Goal: Task Accomplishment & Management: Manage account settings

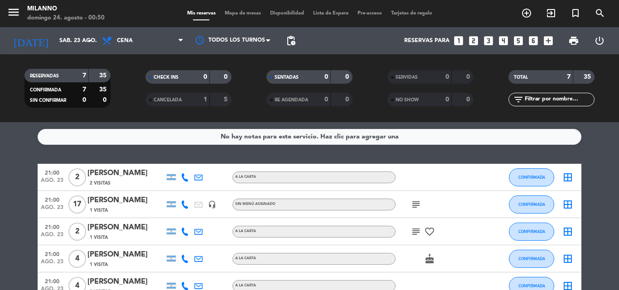
click at [19, 10] on icon "menu" at bounding box center [14, 12] width 14 height 14
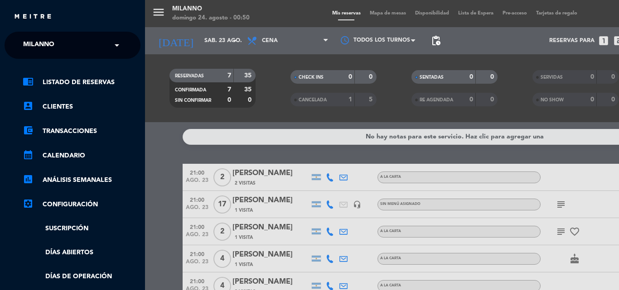
click at [83, 260] on ul "chrome_reader_mode Listado de Reservas account_box Clientes account_balance_wal…" at bounding box center [73, 227] width 136 height 301
click at [83, 254] on link "Días abiertos" at bounding box center [82, 253] width 118 height 10
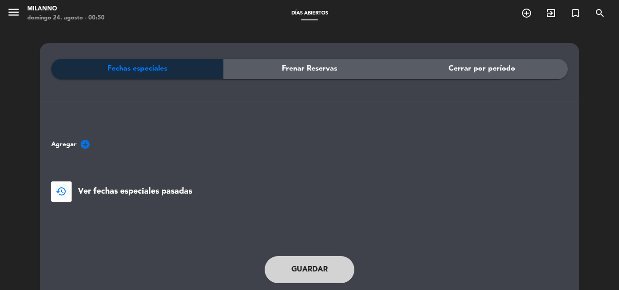
click at [21, 16] on span "menu" at bounding box center [17, 13] width 20 height 21
click at [15, 13] on icon "menu" at bounding box center [14, 12] width 14 height 14
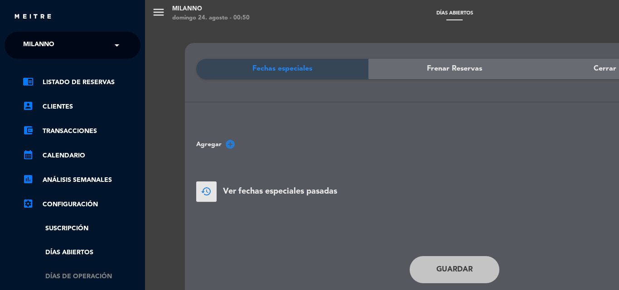
click at [92, 280] on link "Días de Operación" at bounding box center [82, 277] width 118 height 10
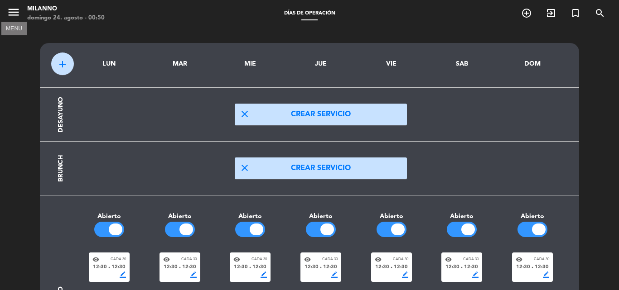
click at [9, 14] on icon "menu" at bounding box center [14, 12] width 14 height 14
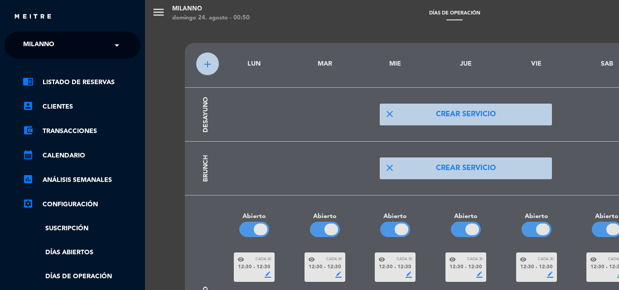
click at [86, 81] on link "chrome_reader_mode Listado de Reservas" at bounding box center [82, 82] width 118 height 11
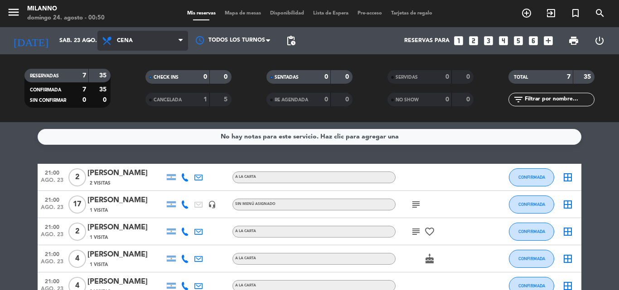
click at [168, 45] on span "Cena" at bounding box center [142, 41] width 91 height 20
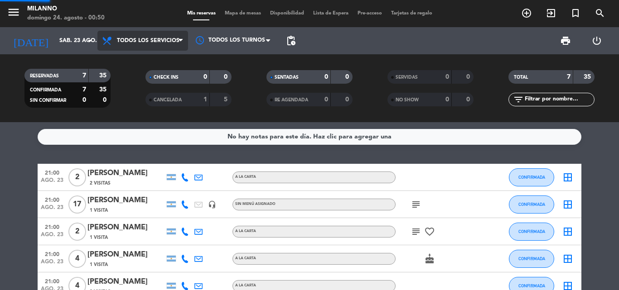
click at [168, 61] on div "menu Milanno [DATE] 24. agosto - 00:50 Mis reservas Mapa de mesas Disponibilida…" at bounding box center [309, 61] width 619 height 122
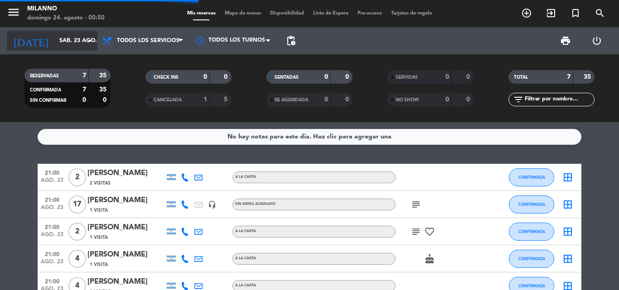
click at [58, 33] on input "sáb. 23 ago." at bounding box center [93, 40] width 77 height 15
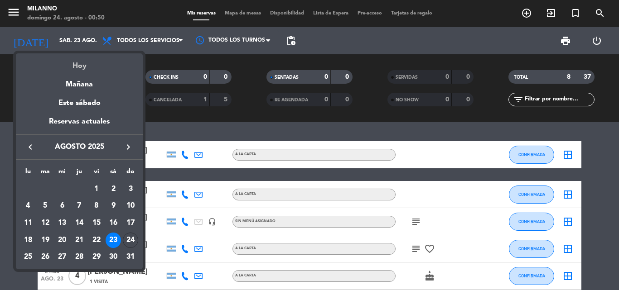
click at [83, 66] on div "Hoy" at bounding box center [79, 62] width 127 height 19
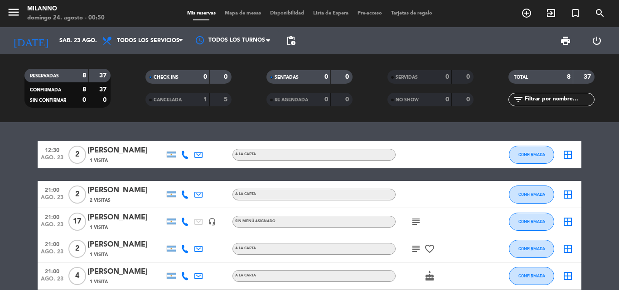
type input "dom. 24 ago."
